Goal: Task Accomplishment & Management: Manage account settings

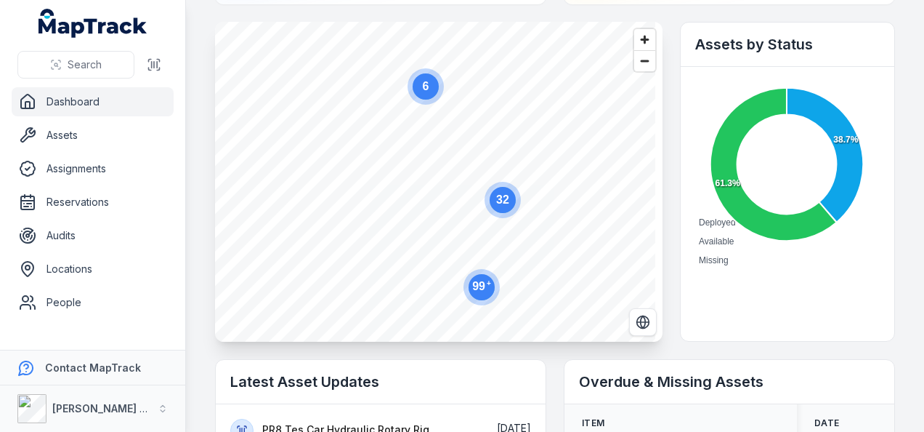
scroll to position [145, 0]
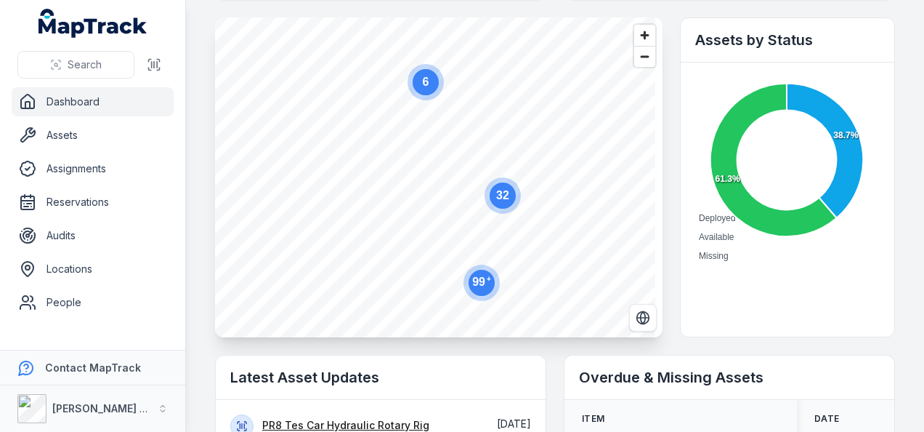
click at [428, 88] on text "6" at bounding box center [426, 82] width 7 height 12
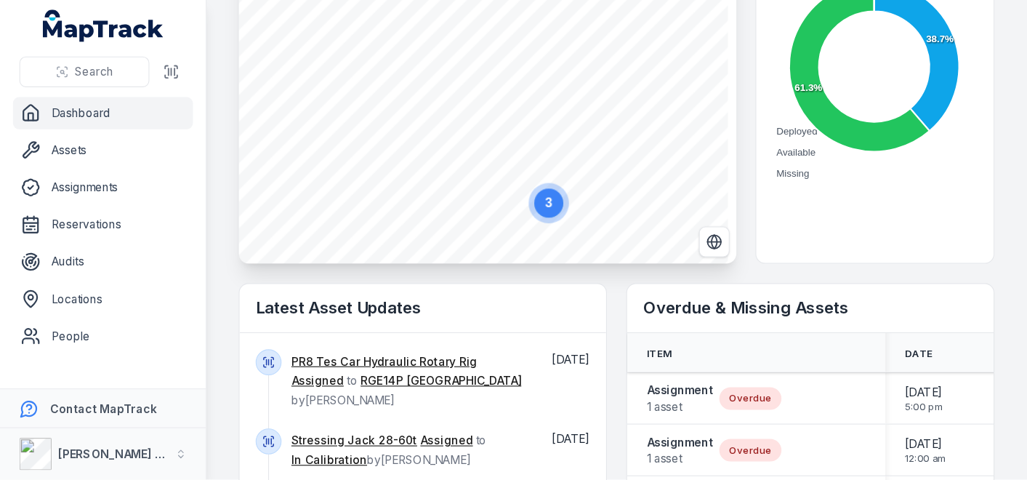
scroll to position [363, 0]
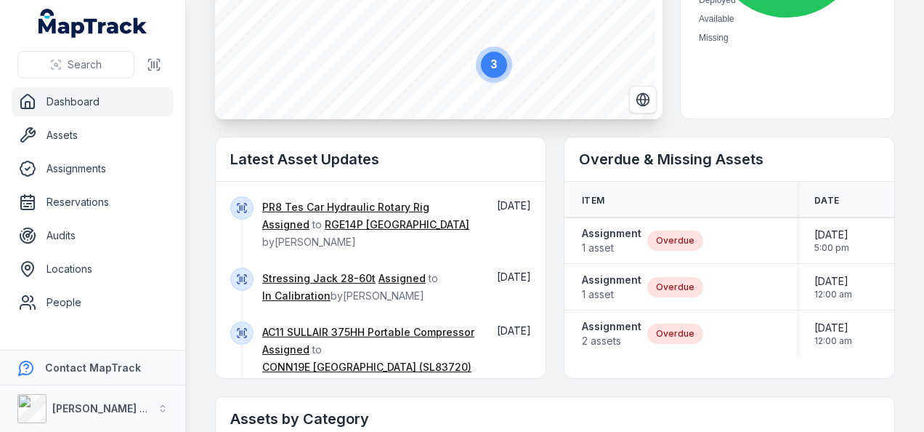
click at [493, 73] on circle at bounding box center [494, 65] width 26 height 26
click at [411, 68] on text "3" at bounding box center [409, 66] width 7 height 12
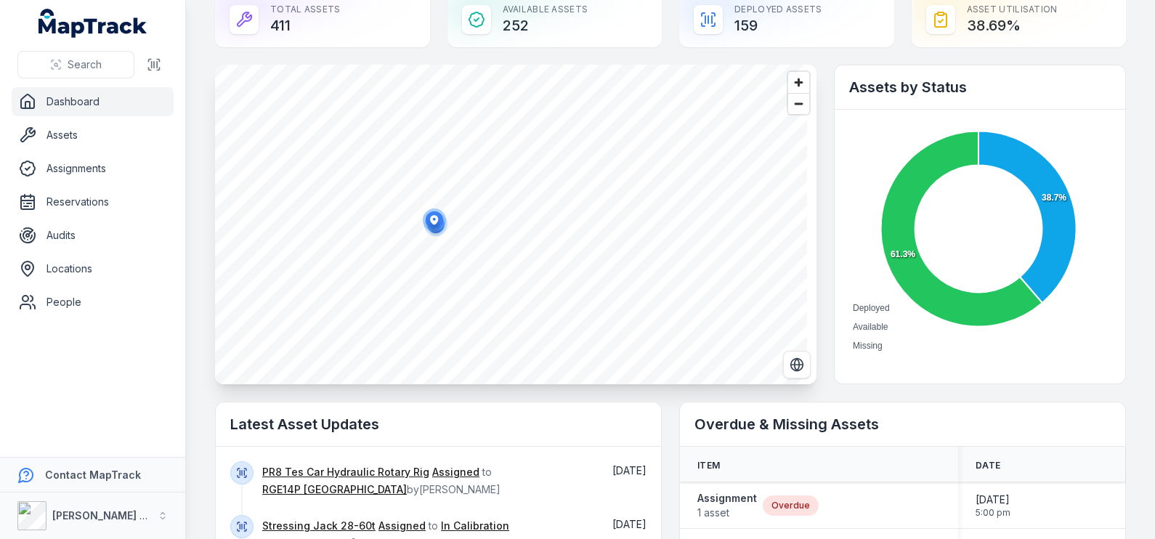
scroll to position [0, 0]
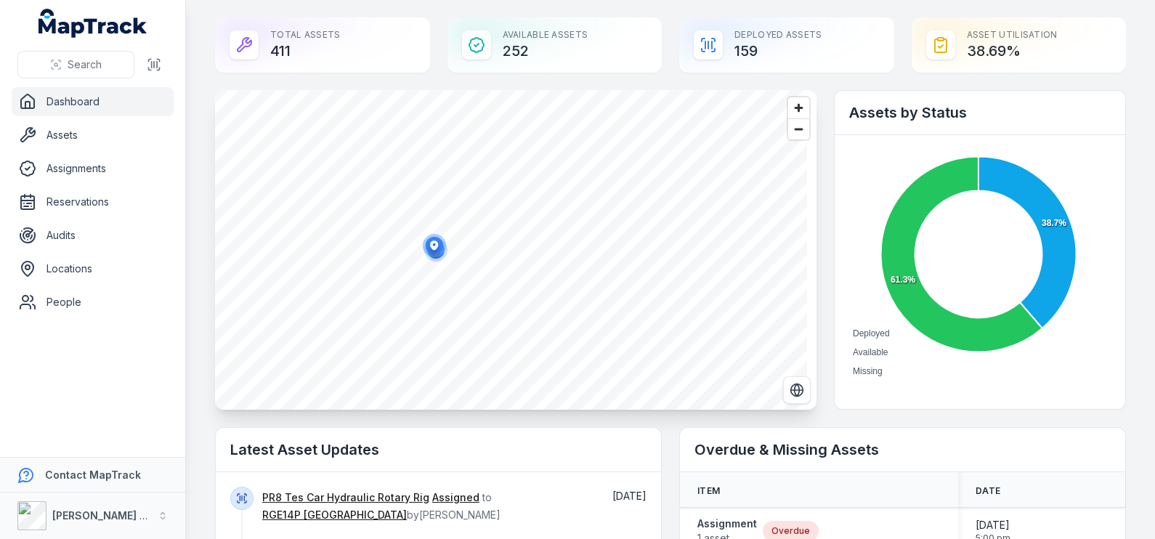
click at [436, 248] on icon "button" at bounding box center [434, 245] width 8 height 9
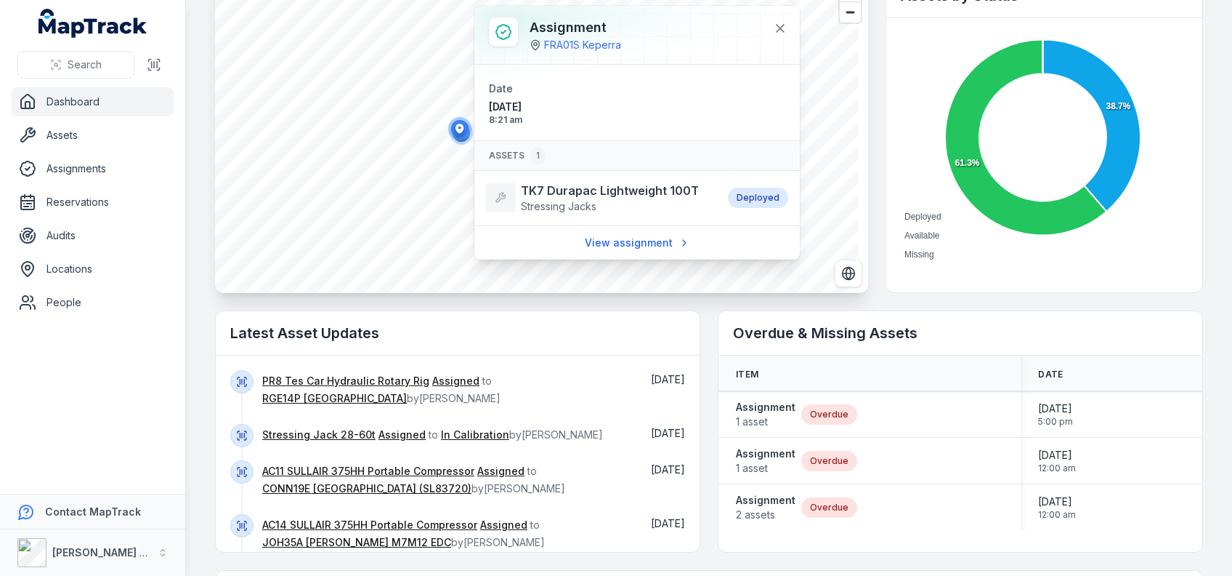
scroll to position [193, 0]
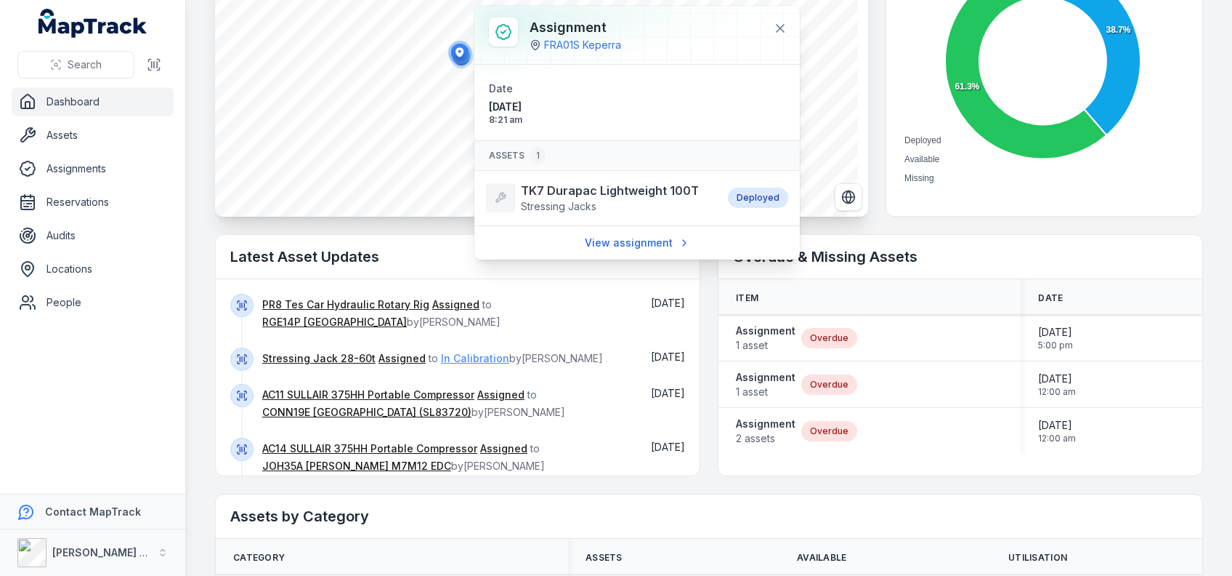
click at [494, 352] on link "In Calibration" at bounding box center [475, 358] width 68 height 15
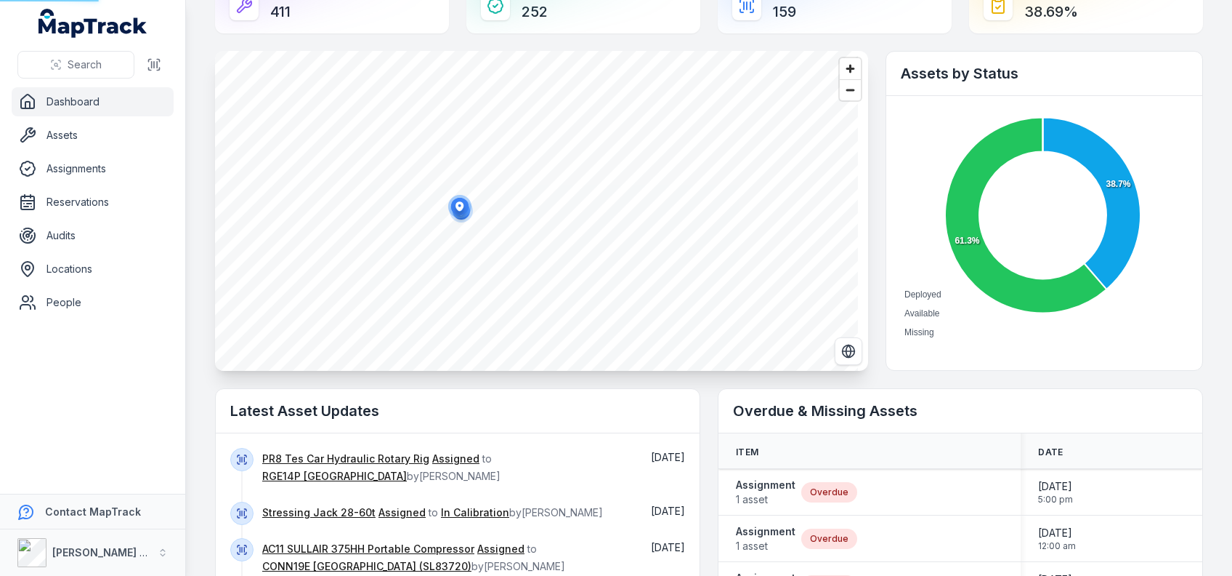
scroll to position [0, 0]
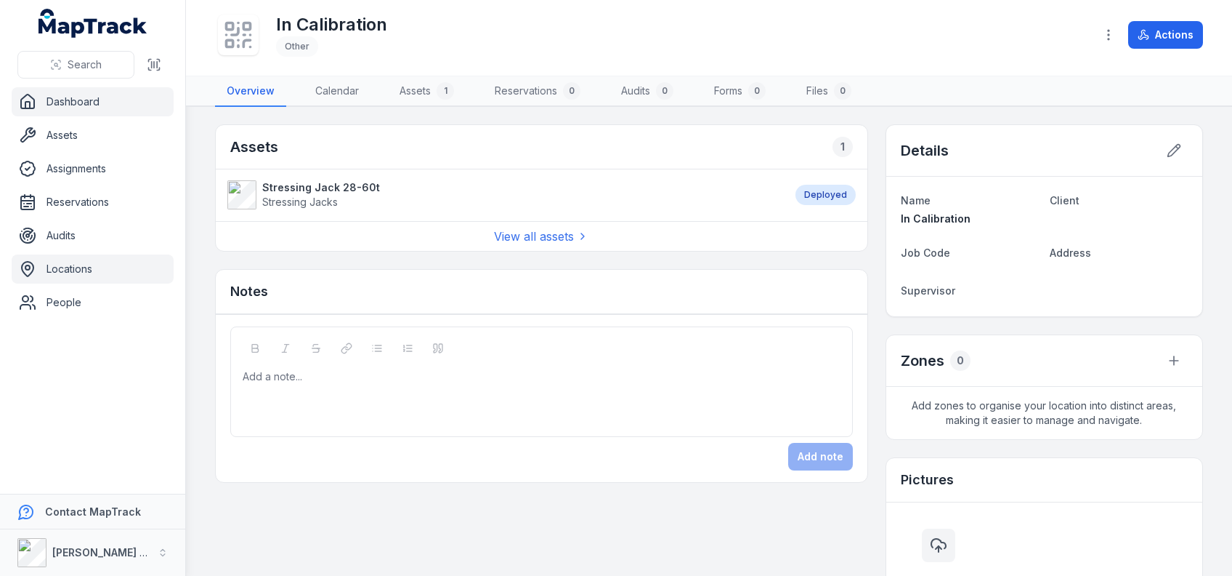
click at [49, 102] on link "Dashboard" at bounding box center [93, 101] width 162 height 29
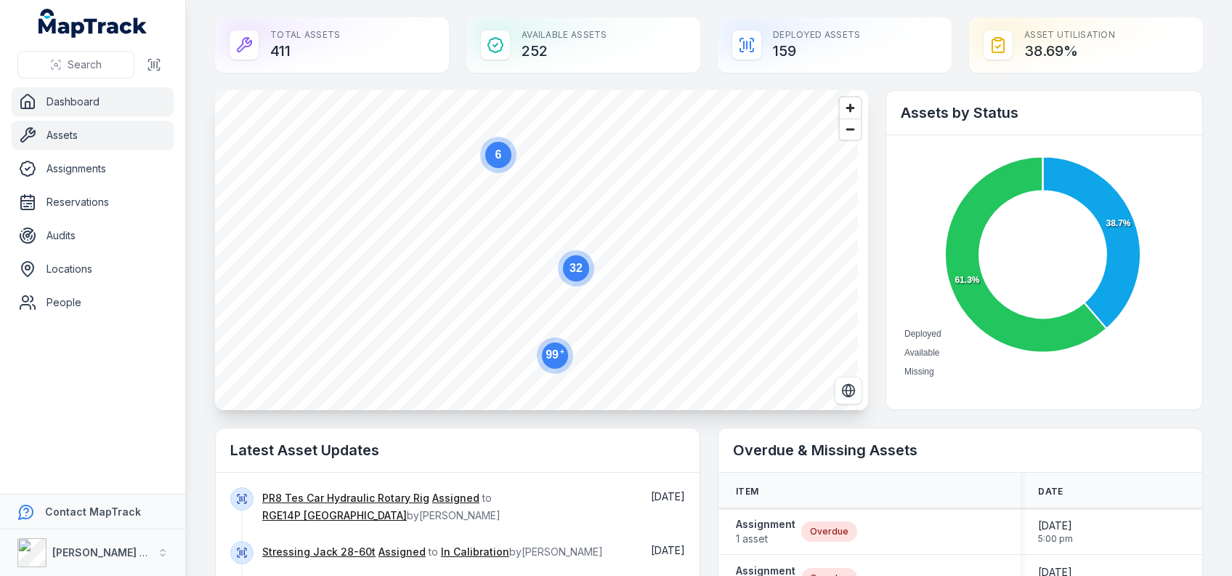
click at [100, 145] on link "Assets" at bounding box center [93, 135] width 162 height 29
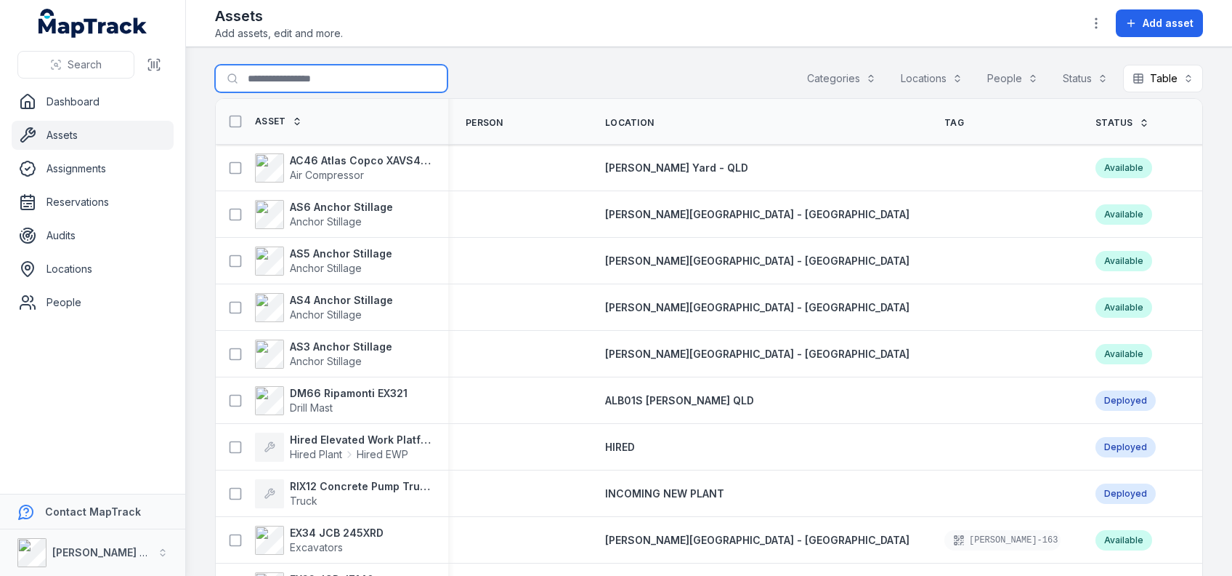
click at [357, 72] on input "Search for assets" at bounding box center [331, 79] width 233 height 28
type input "*****"
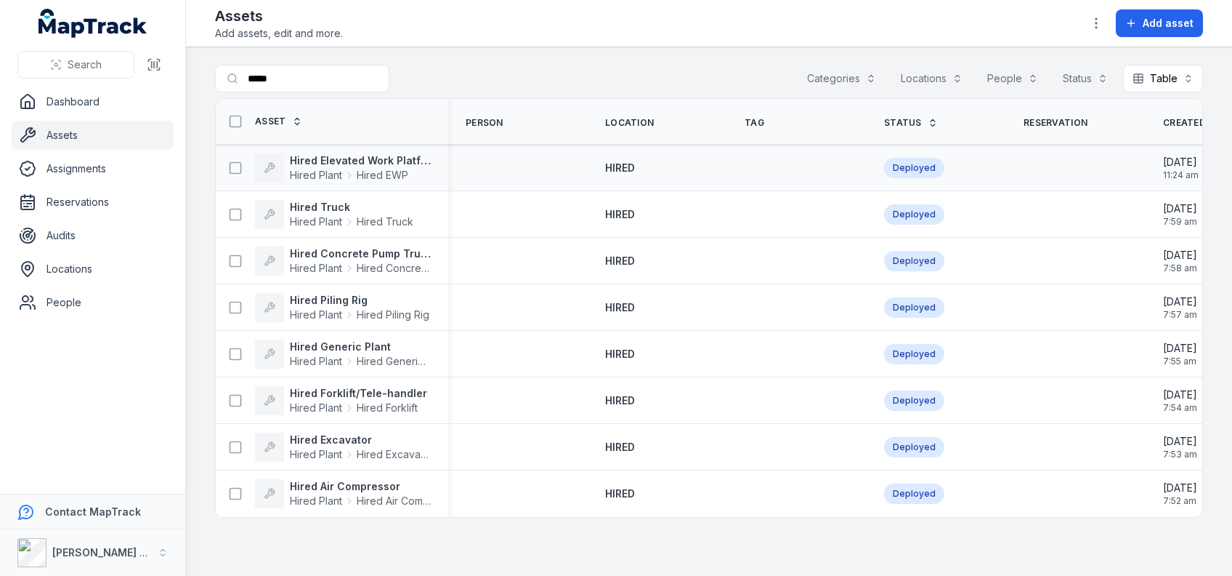
click at [457, 166] on div at bounding box center [518, 168] width 140 height 12
click at [391, 148] on div "Hired Elevated Work Platform Hired Plant Hired EWP" at bounding box center [332, 168] width 233 height 41
click at [390, 154] on strong "Hired Elevated Work Platform" at bounding box center [360, 160] width 141 height 15
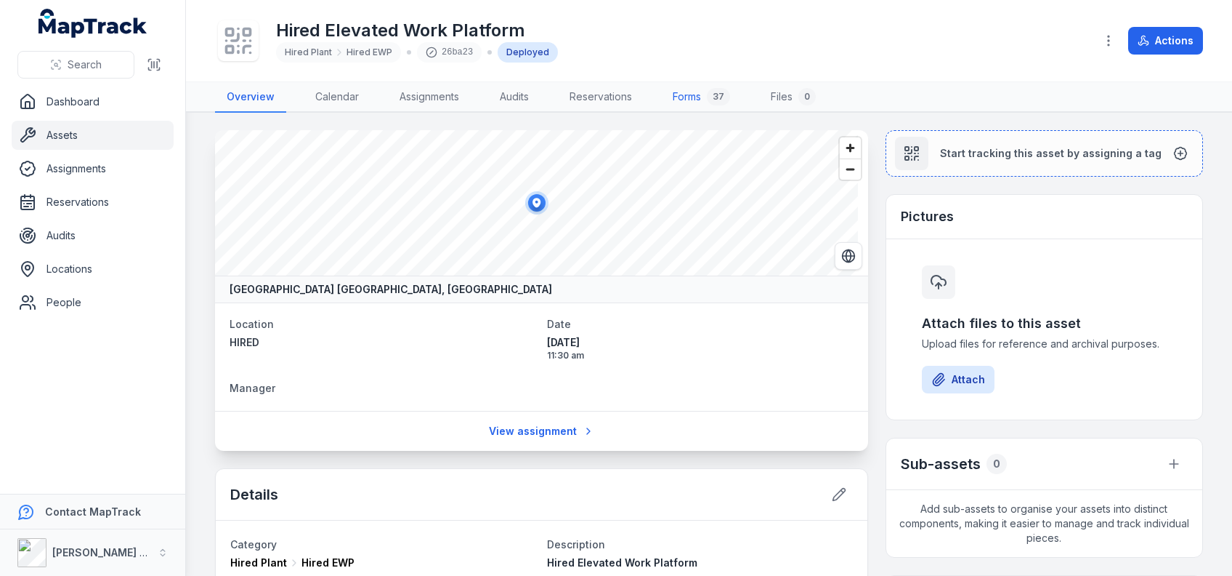
click at [690, 93] on link "Forms 37" at bounding box center [701, 97] width 81 height 31
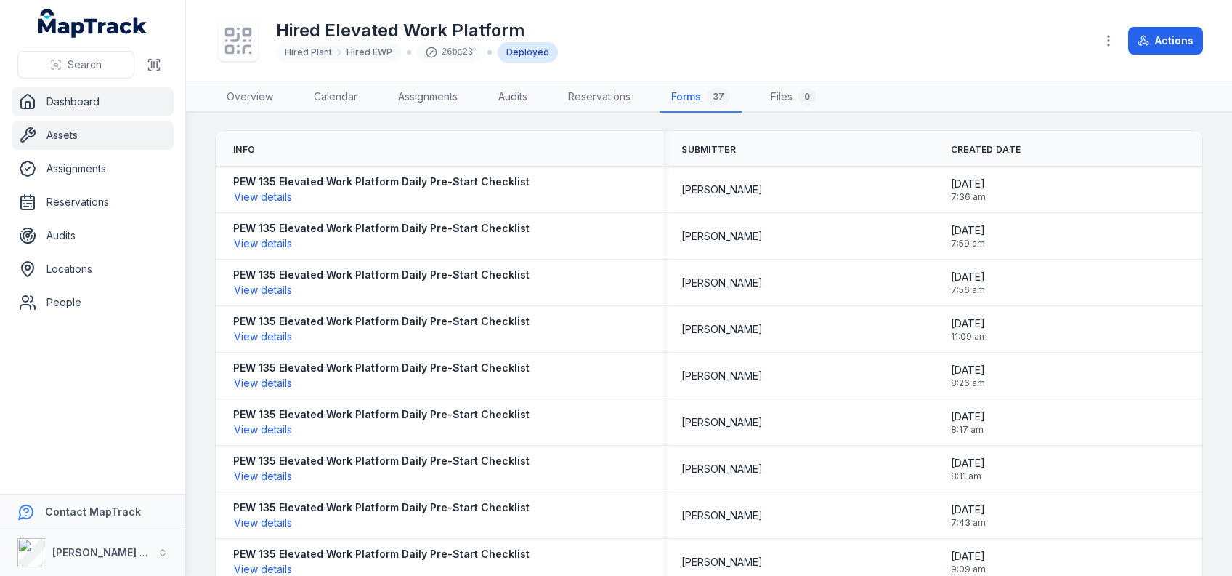
click at [88, 100] on link "Dashboard" at bounding box center [93, 101] width 162 height 29
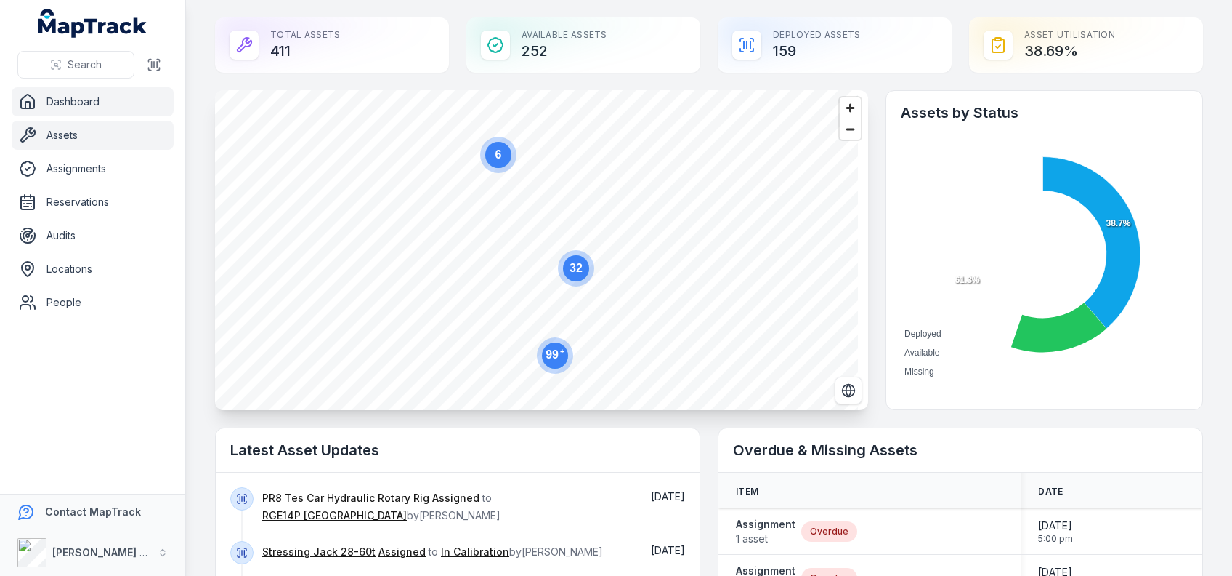
click at [78, 134] on link "Assets" at bounding box center [93, 135] width 162 height 29
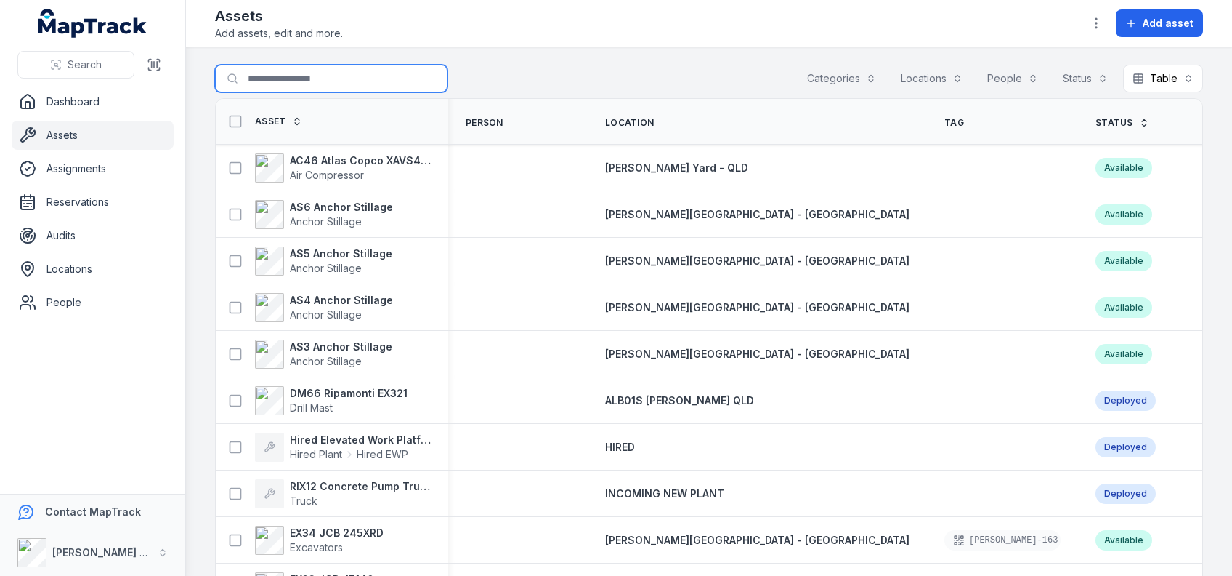
click at [285, 87] on input "Search for assets" at bounding box center [331, 79] width 233 height 28
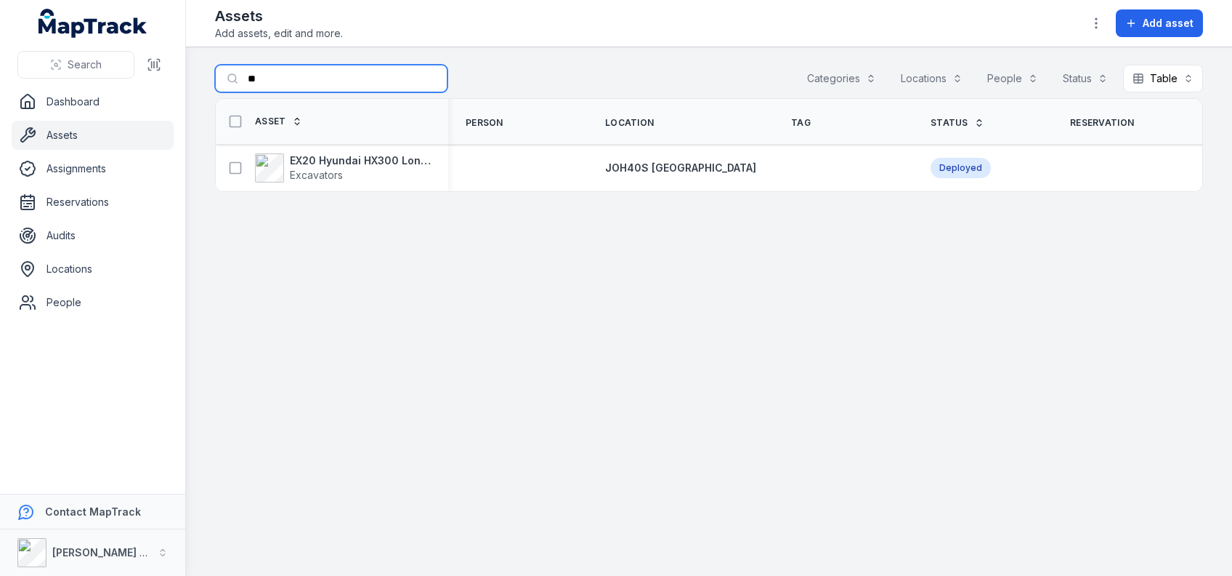
type input "*"
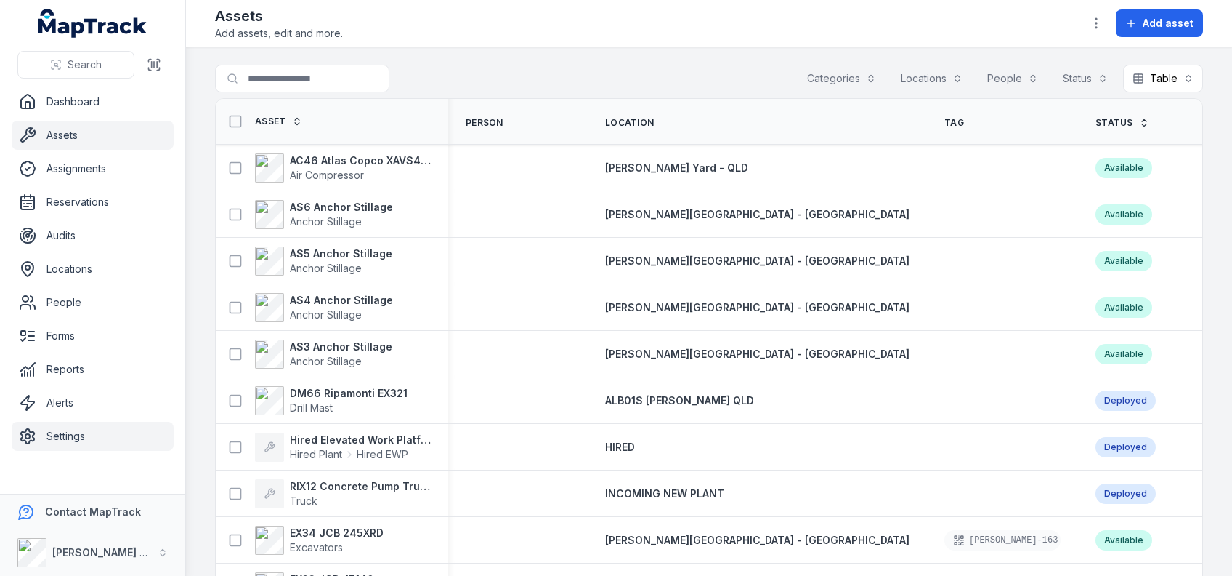
click at [99, 432] on link "Settings" at bounding box center [93, 435] width 162 height 29
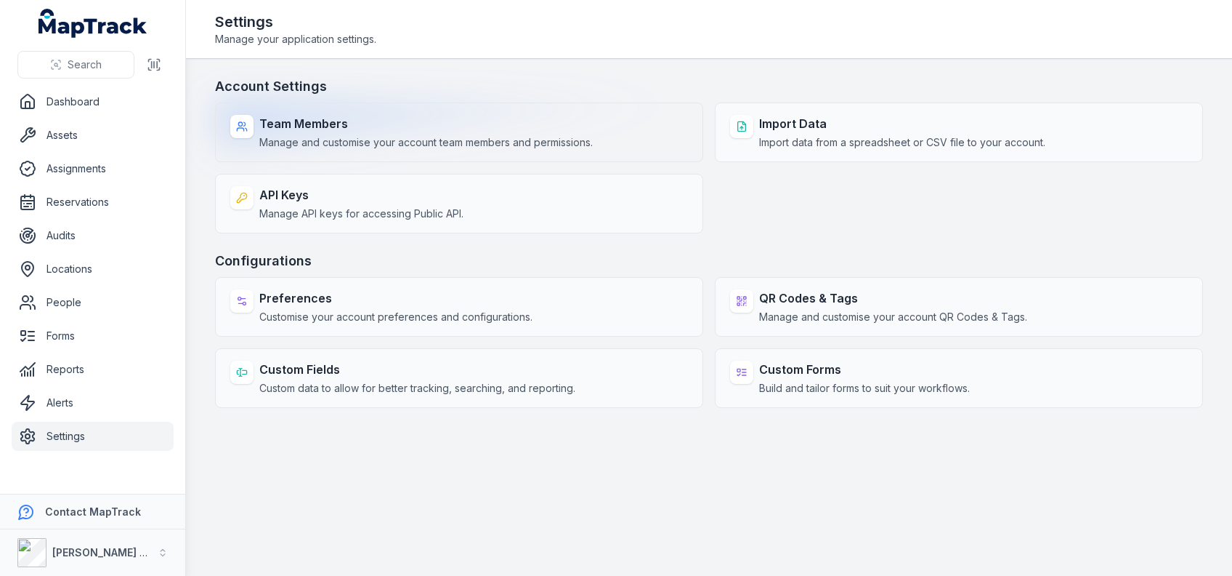
click at [469, 136] on span "Manage and customise your account team members and permissions." at bounding box center [426, 142] width 334 height 15
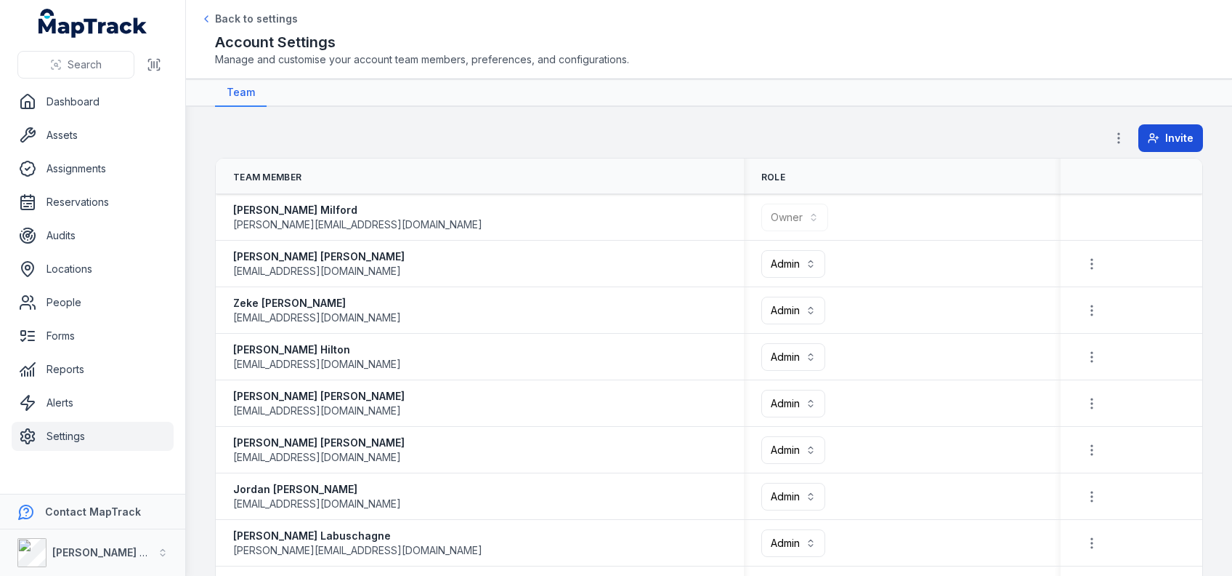
click at [1166, 140] on span "Invite" at bounding box center [1180, 138] width 28 height 15
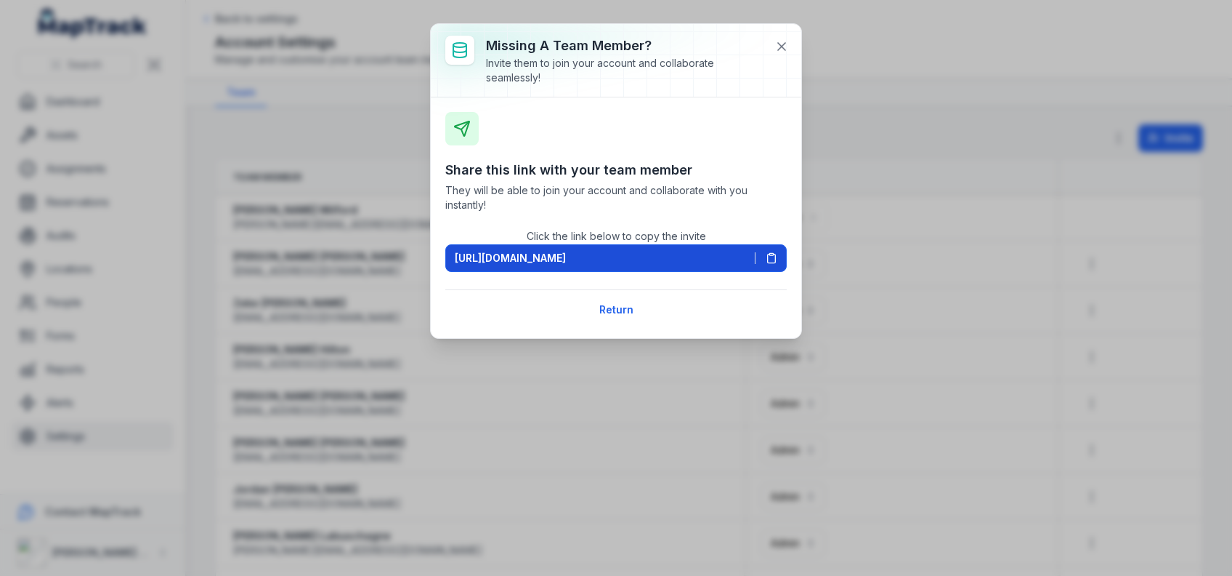
click at [772, 259] on icon at bounding box center [772, 258] width 12 height 12
